Goal: Navigation & Orientation: Find specific page/section

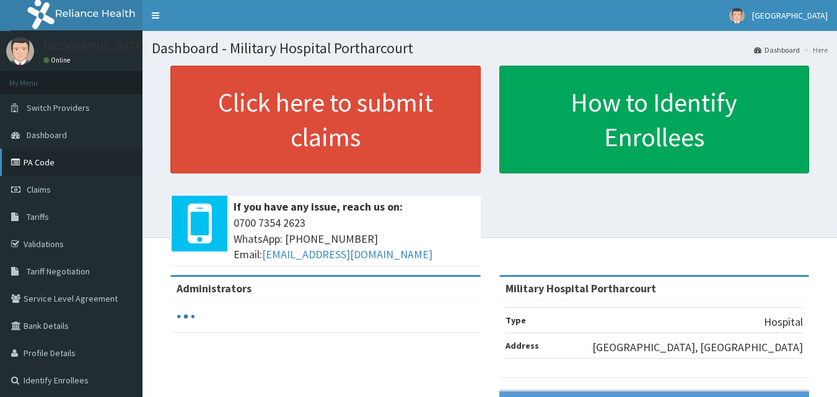
click at [54, 168] on link "PA Code" at bounding box center [71, 162] width 143 height 27
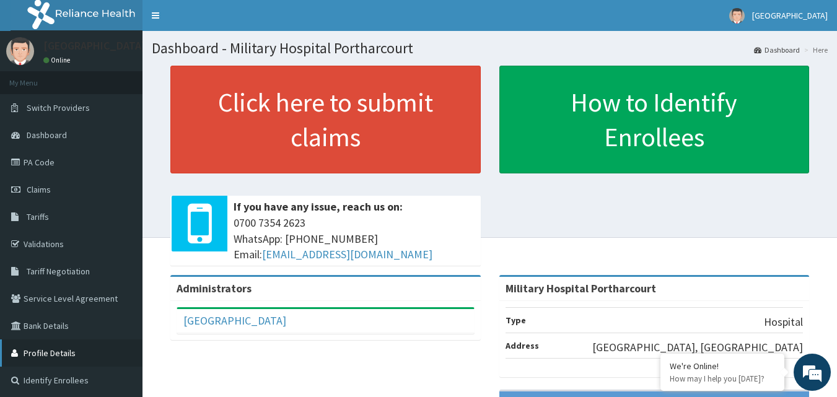
click at [138, 358] on link "Profile Details" at bounding box center [71, 353] width 143 height 27
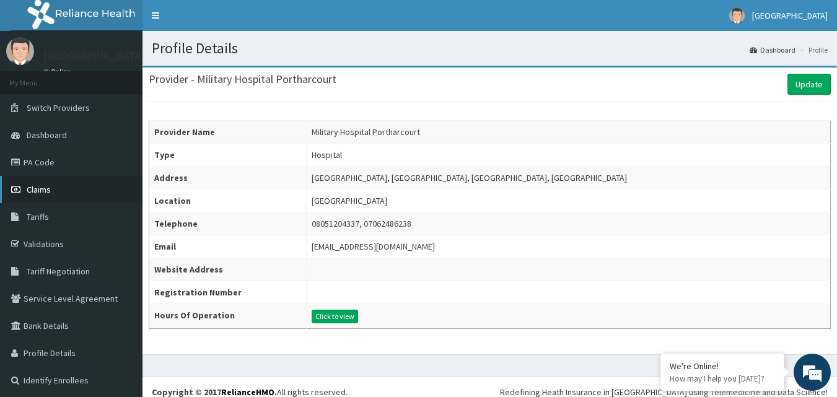
click at [58, 195] on link "Claims" at bounding box center [71, 189] width 143 height 27
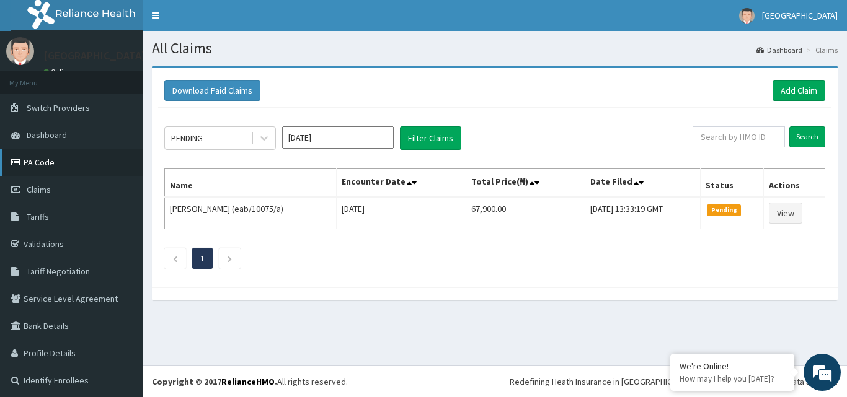
click at [73, 157] on link "PA Code" at bounding box center [71, 162] width 143 height 27
